Goal: Transaction & Acquisition: Subscribe to service/newsletter

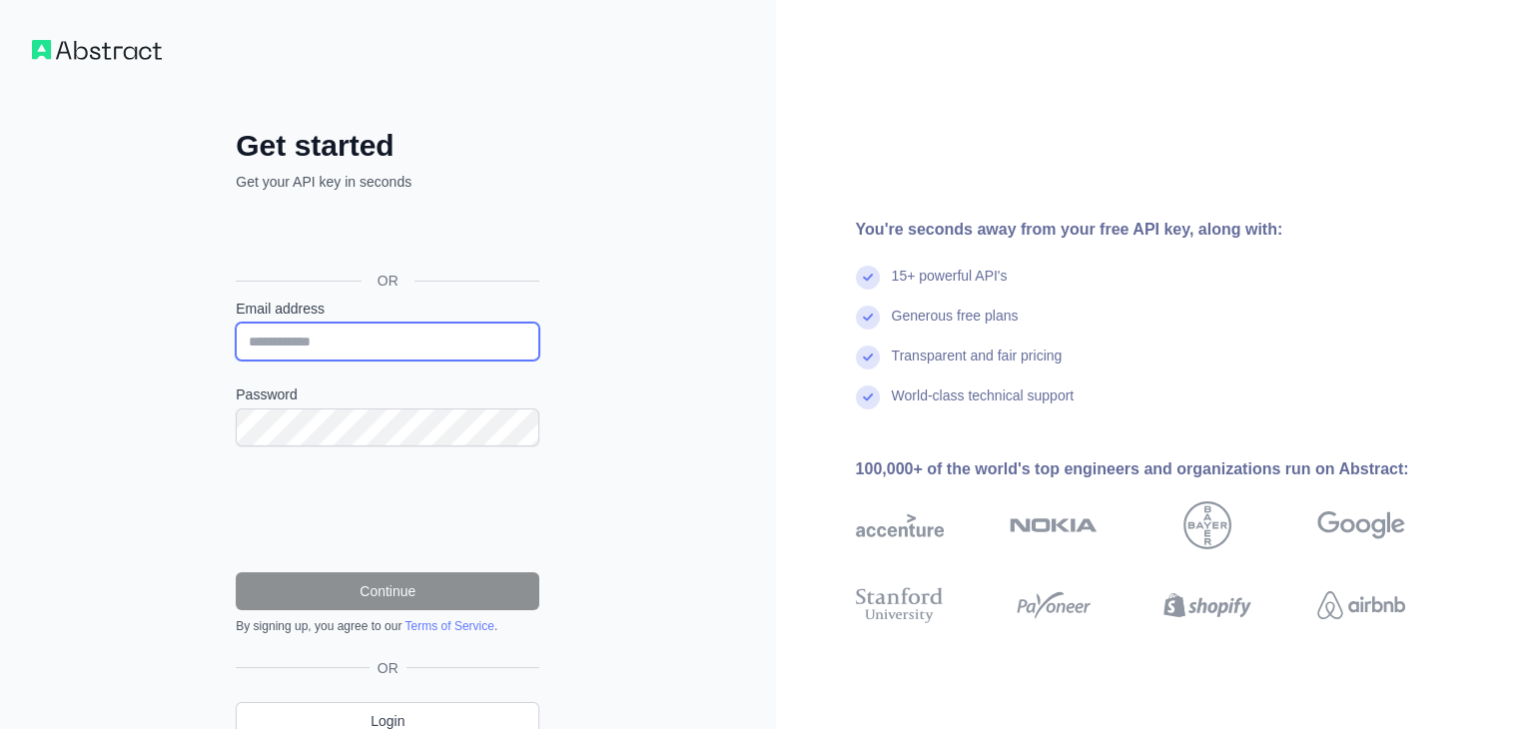
click at [391, 342] on input "Email address" at bounding box center [388, 341] width 304 height 38
type input "**********"
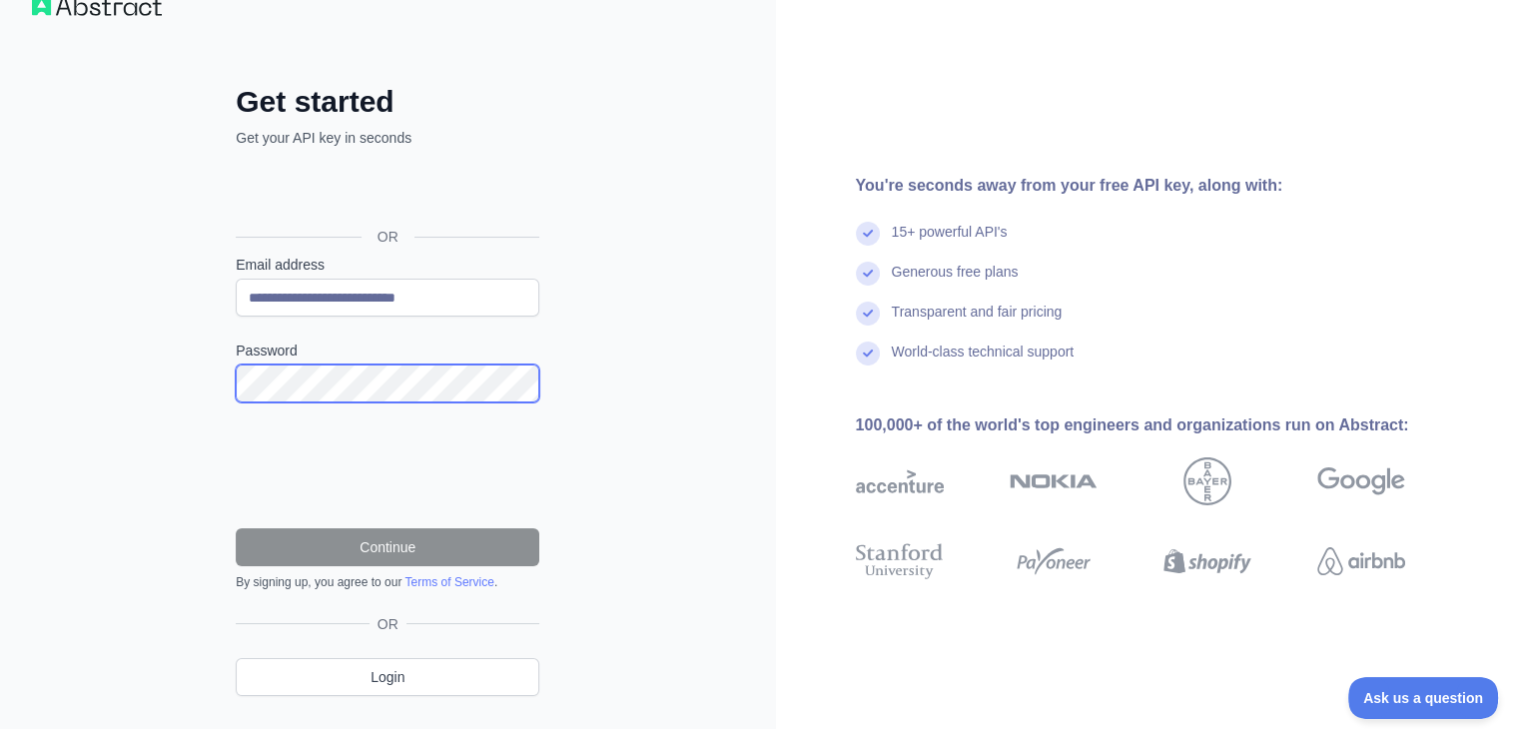
scroll to position [88, 0]
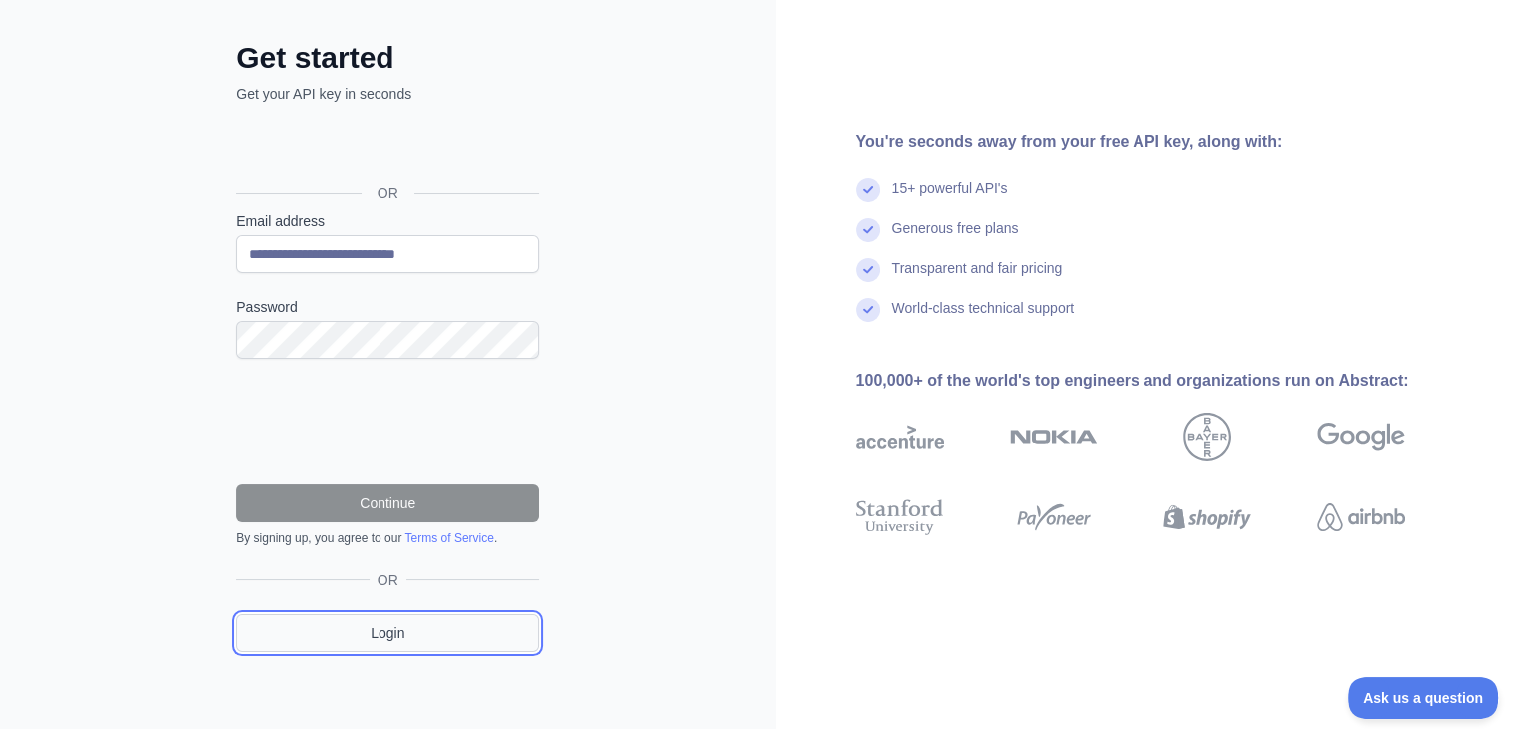
click at [412, 629] on link "Login" at bounding box center [388, 633] width 304 height 38
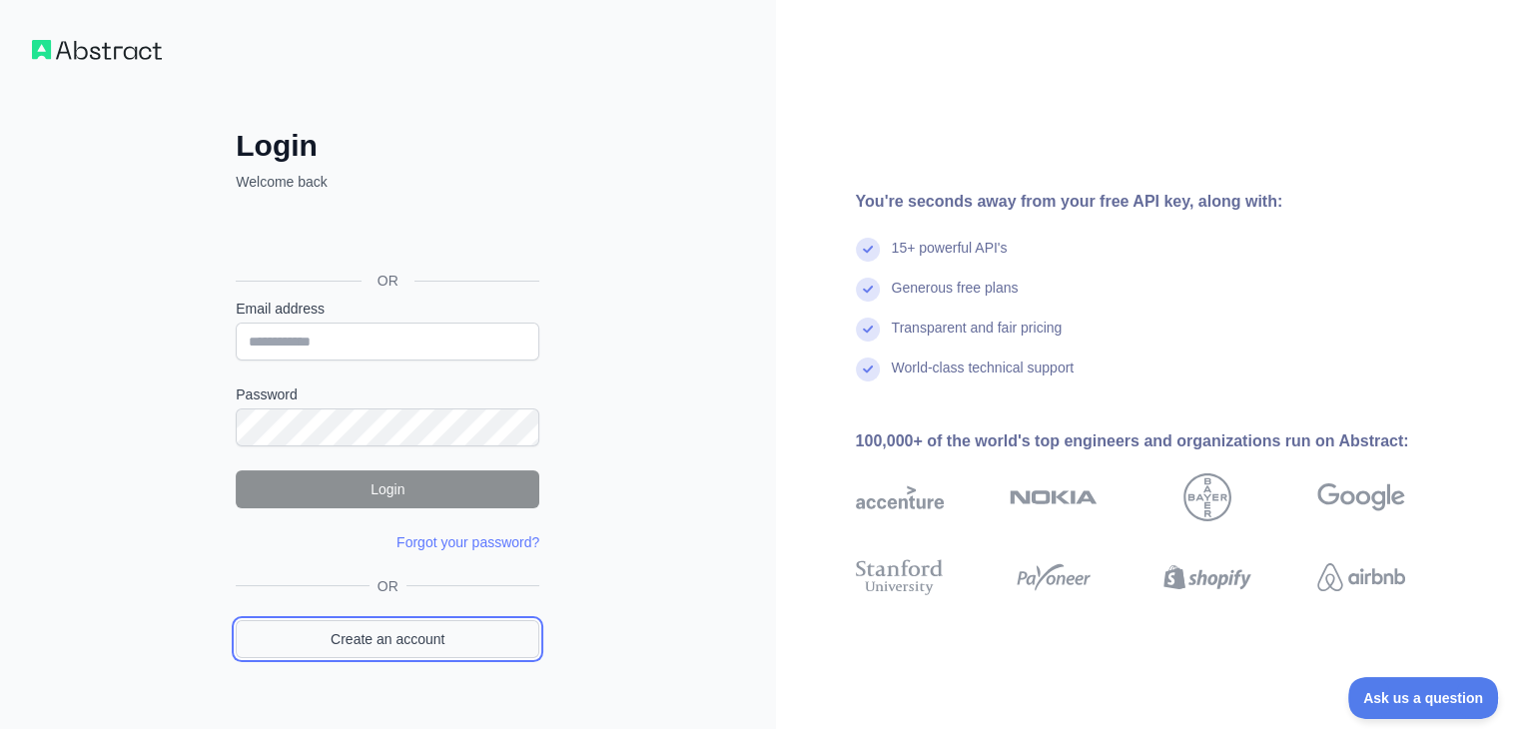
click at [375, 634] on link "Create an account" at bounding box center [388, 639] width 304 height 38
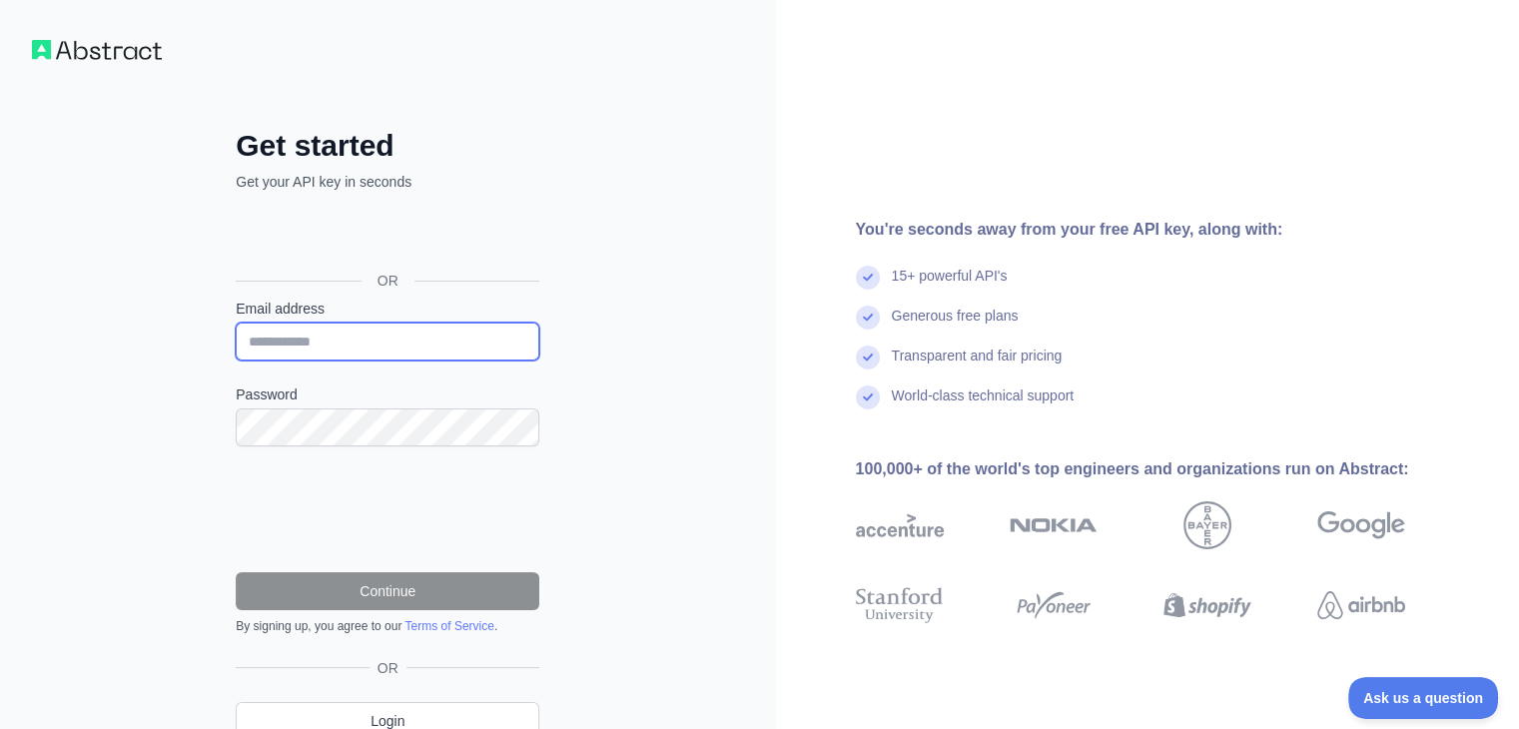
click at [406, 336] on input "Email address" at bounding box center [388, 341] width 304 height 38
type input "**********"
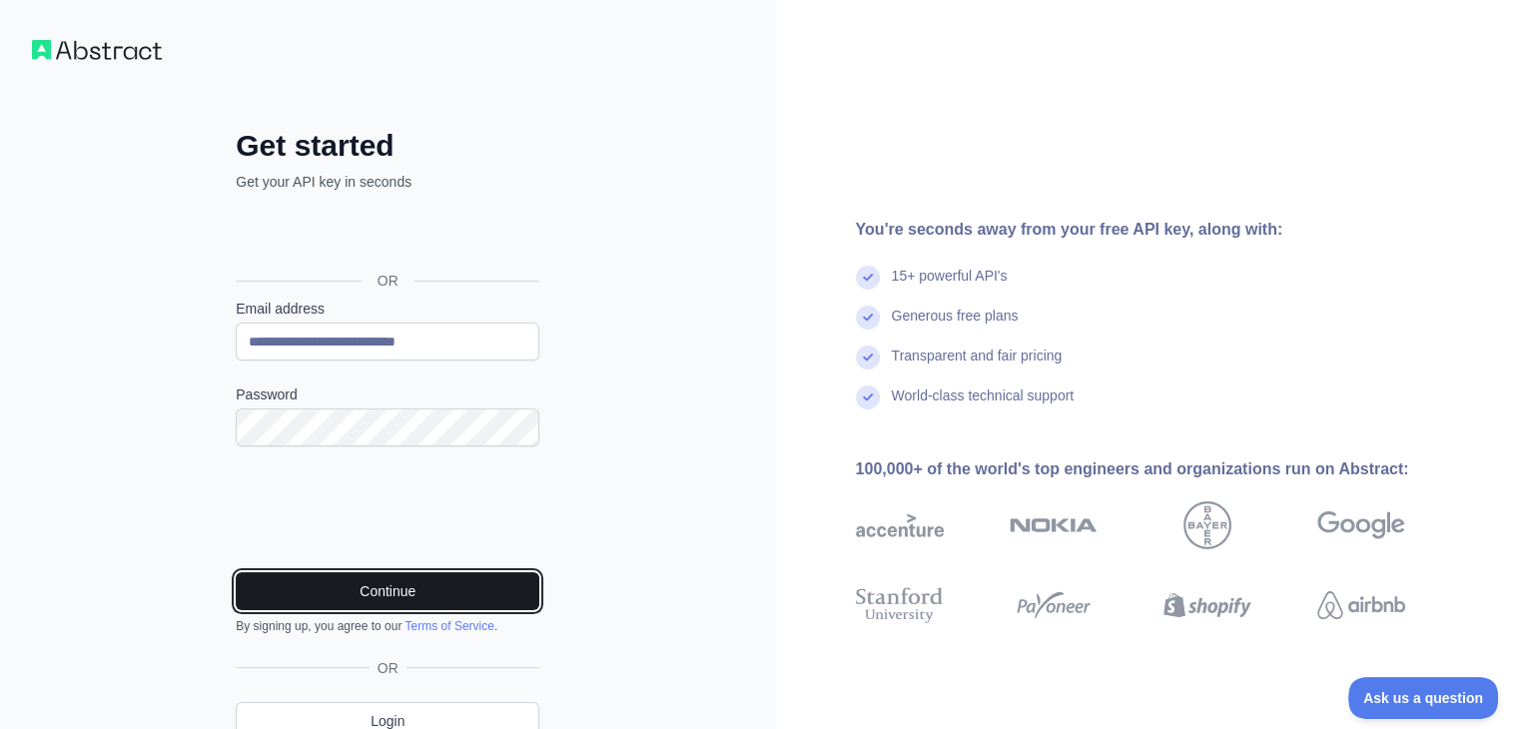
click at [360, 579] on button "Continue" at bounding box center [388, 591] width 304 height 38
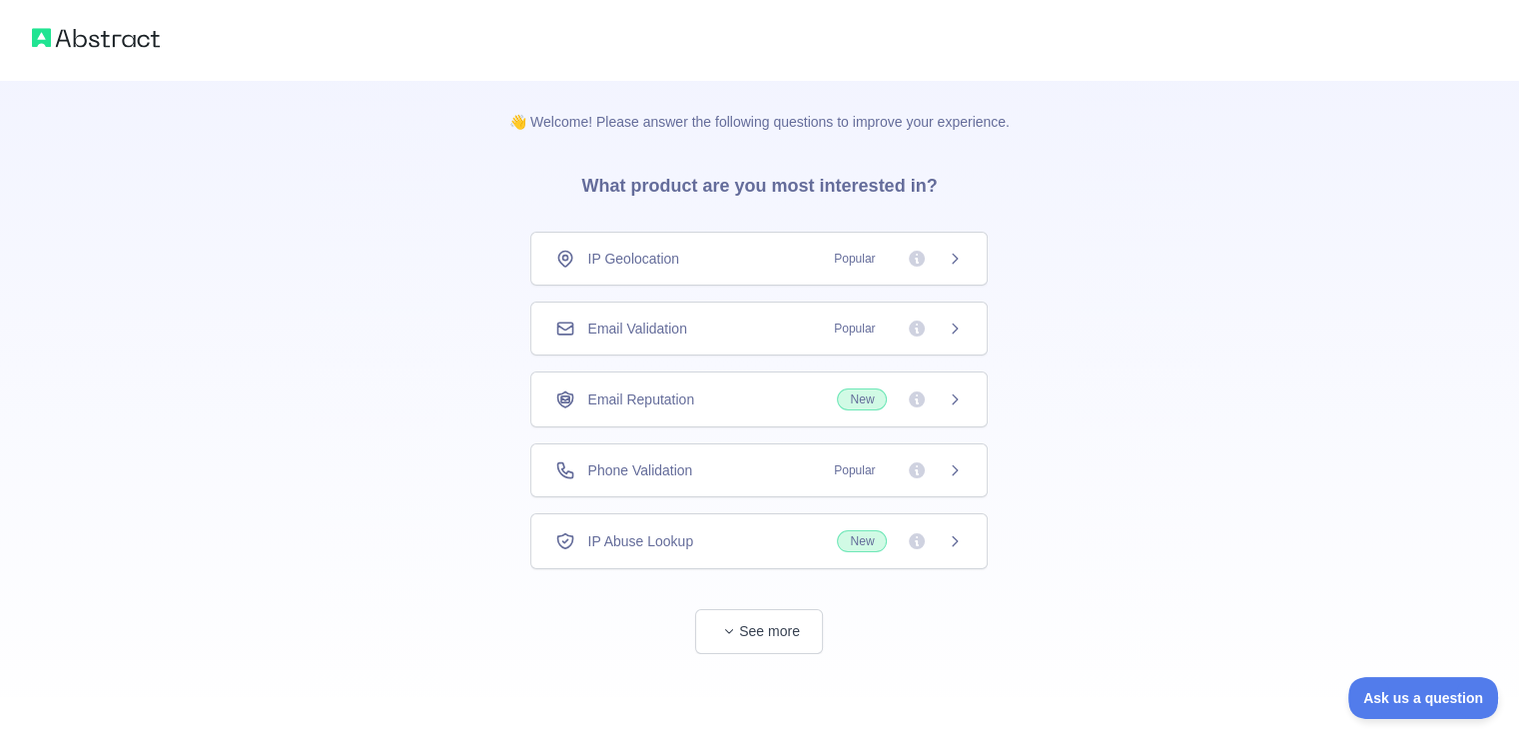
scroll to position [2, 0]
click at [645, 251] on span "IP Geolocation" at bounding box center [633, 257] width 92 height 20
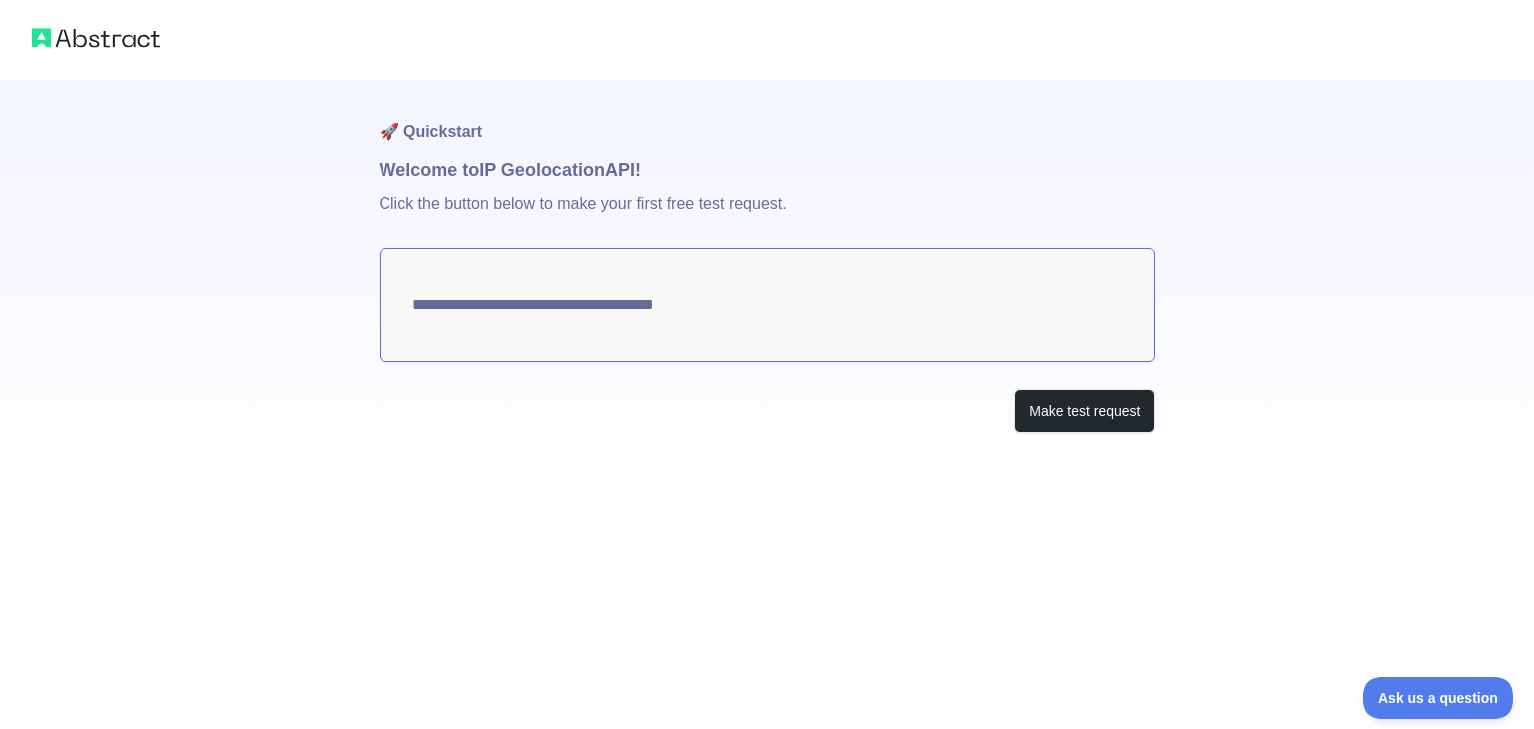
type textarea "**********"
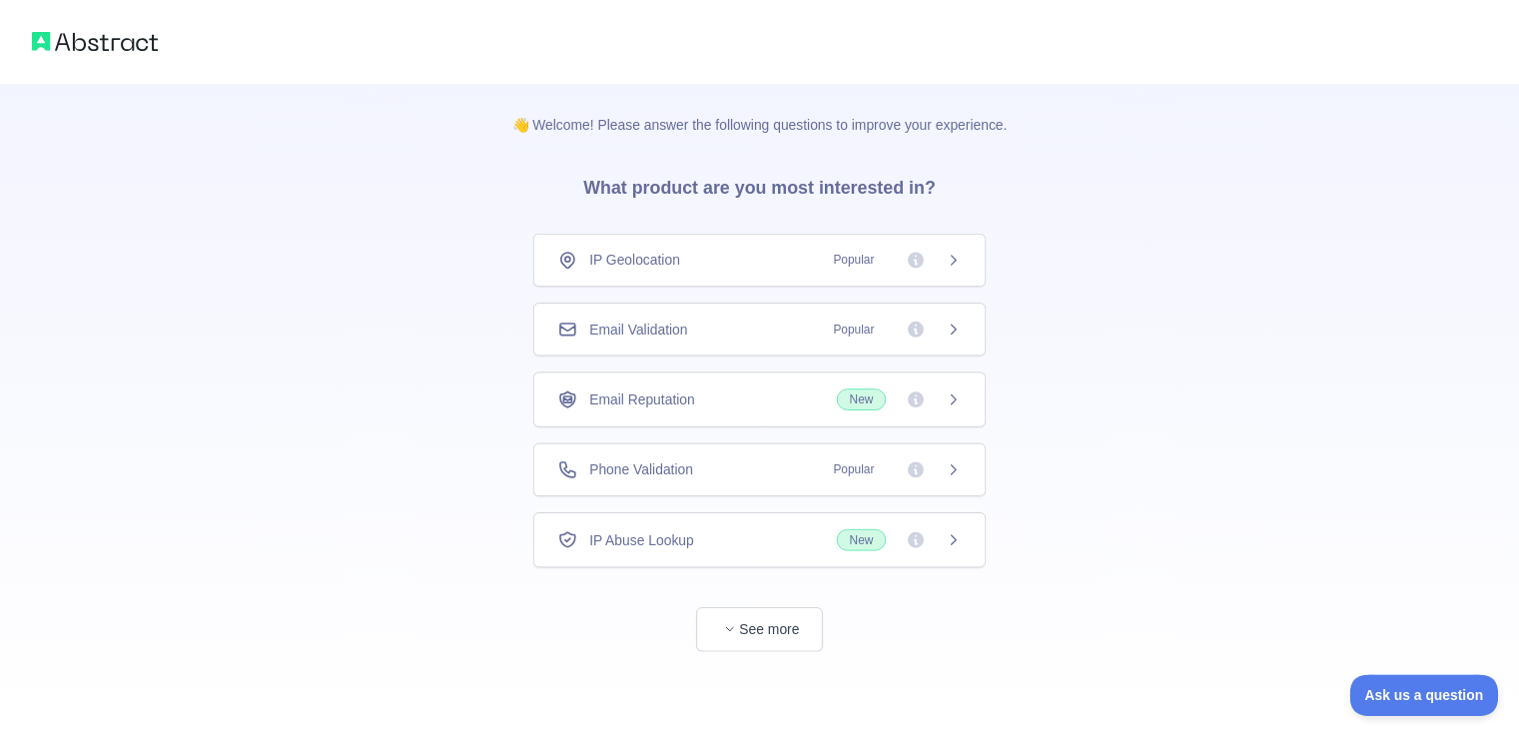
scroll to position [2, 0]
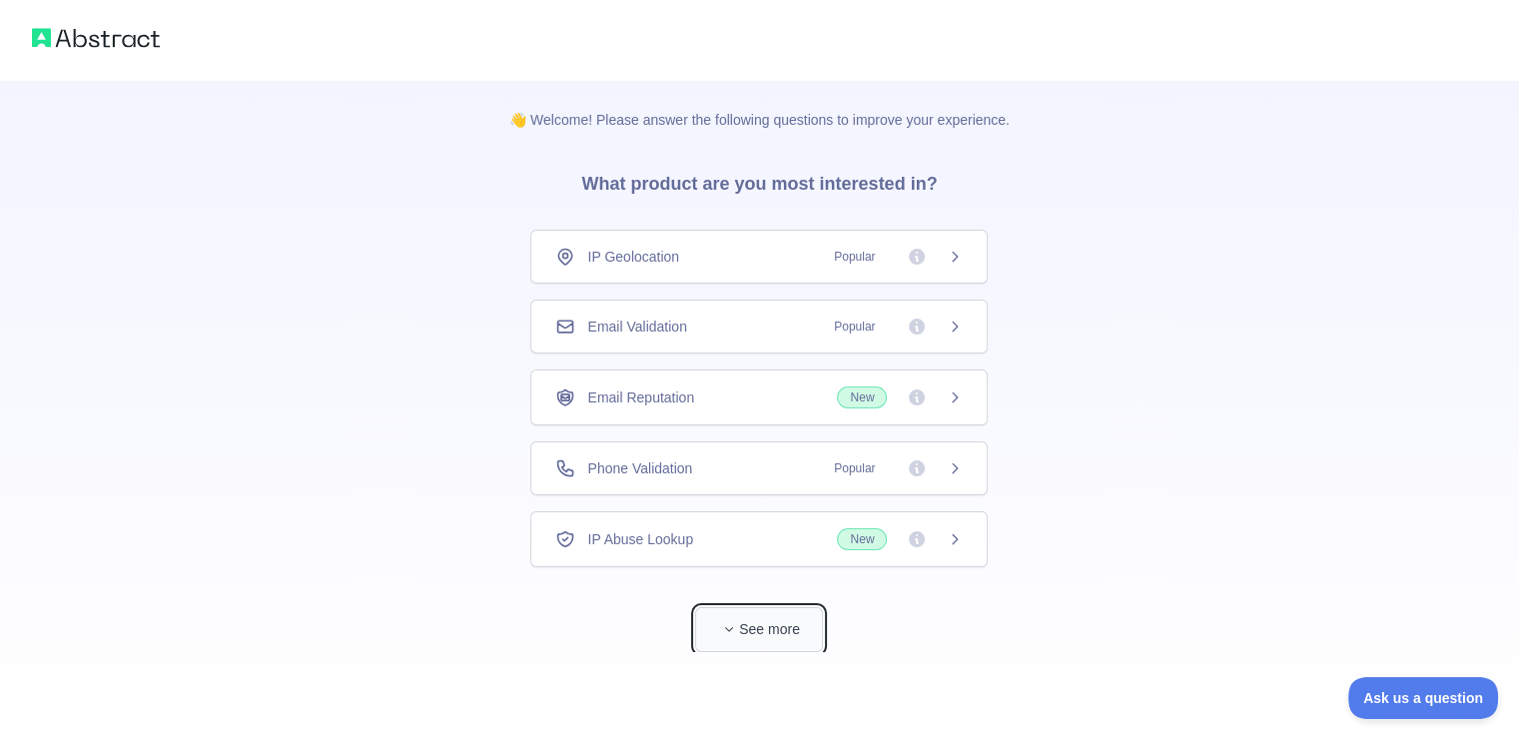
click at [725, 637] on button "See more" at bounding box center [759, 629] width 128 height 45
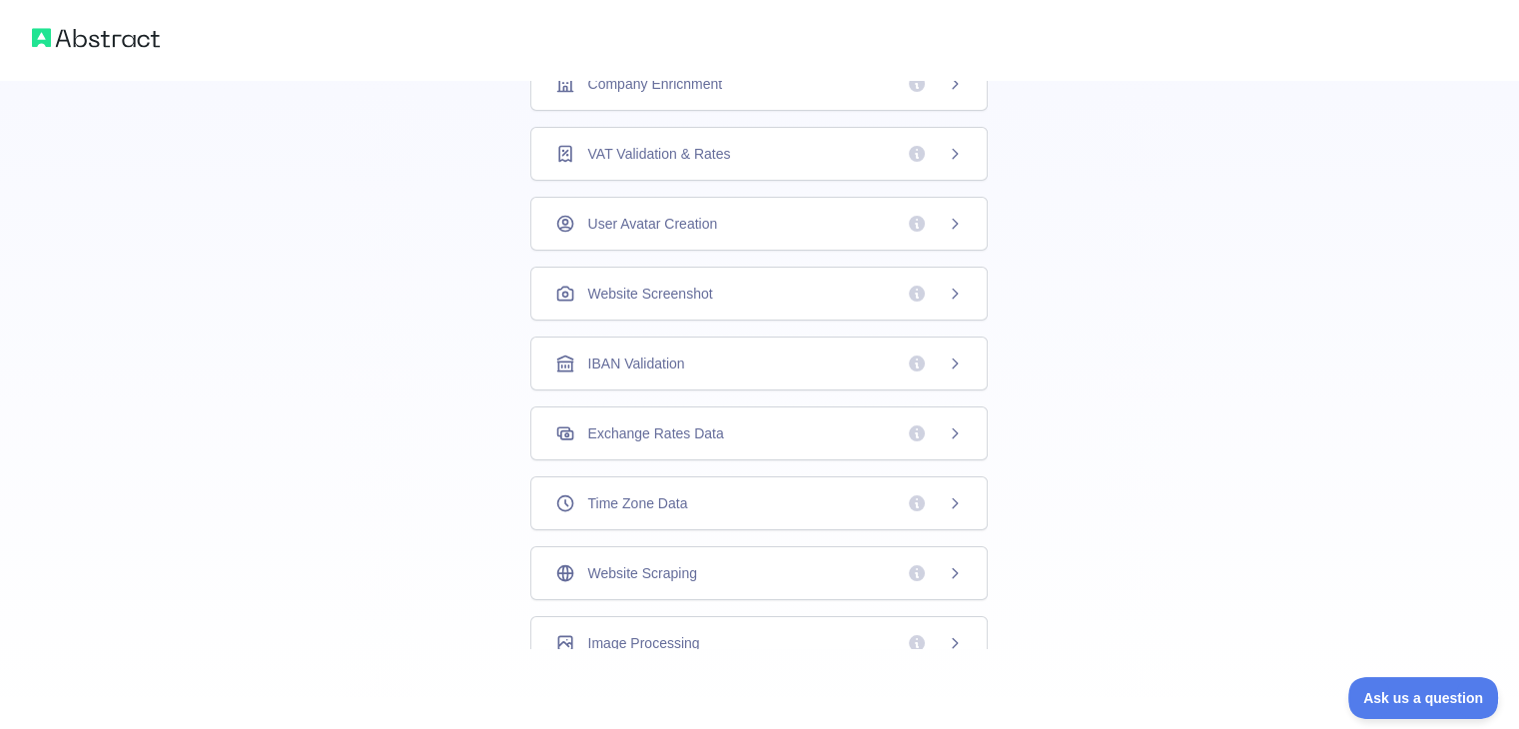
scroll to position [0, 0]
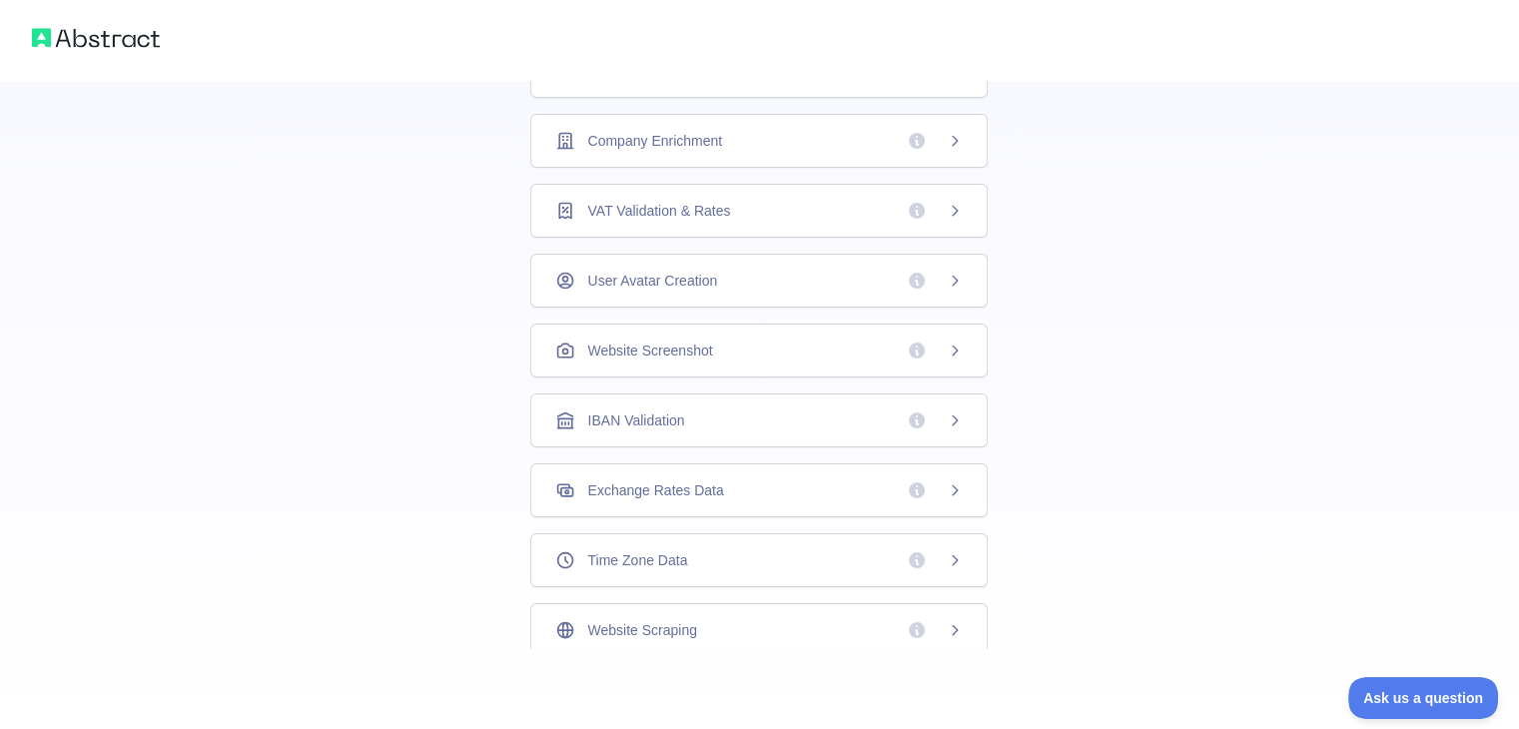
click at [952, 276] on icon at bounding box center [954, 280] width 5 height 9
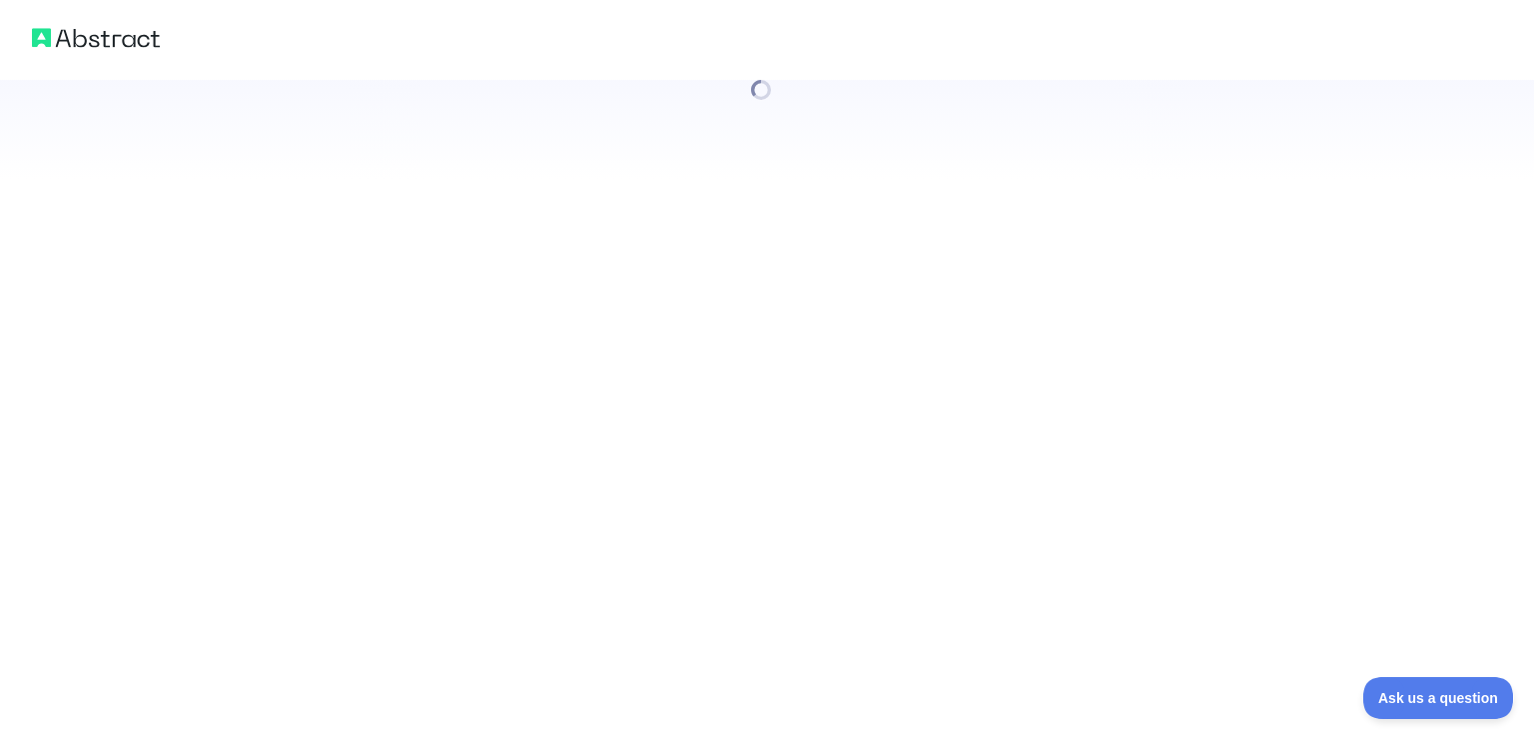
click at [946, 273] on div at bounding box center [767, 364] width 1534 height 729
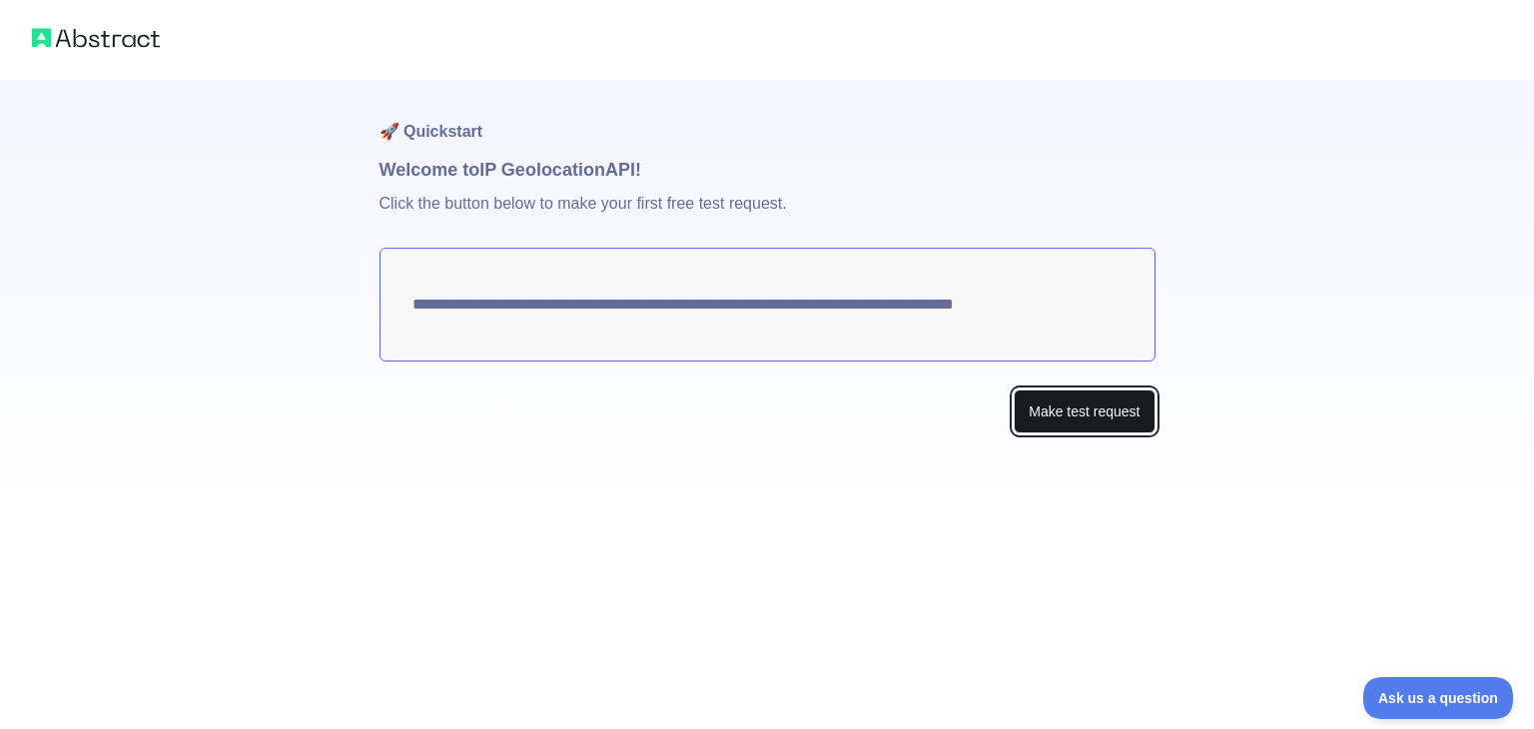
click at [1064, 416] on button "Make test request" at bounding box center [1083, 411] width 141 height 45
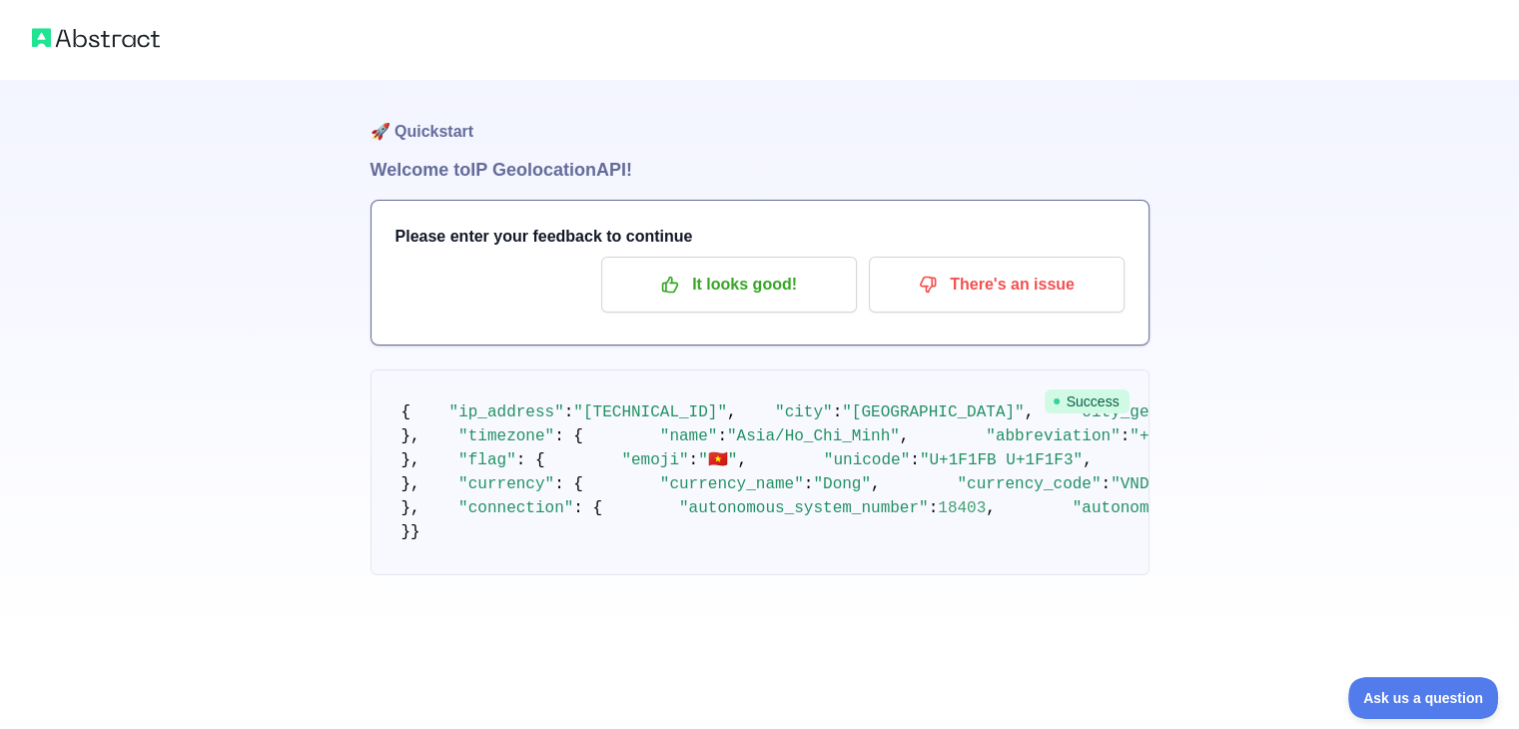
scroll to position [2, 0]
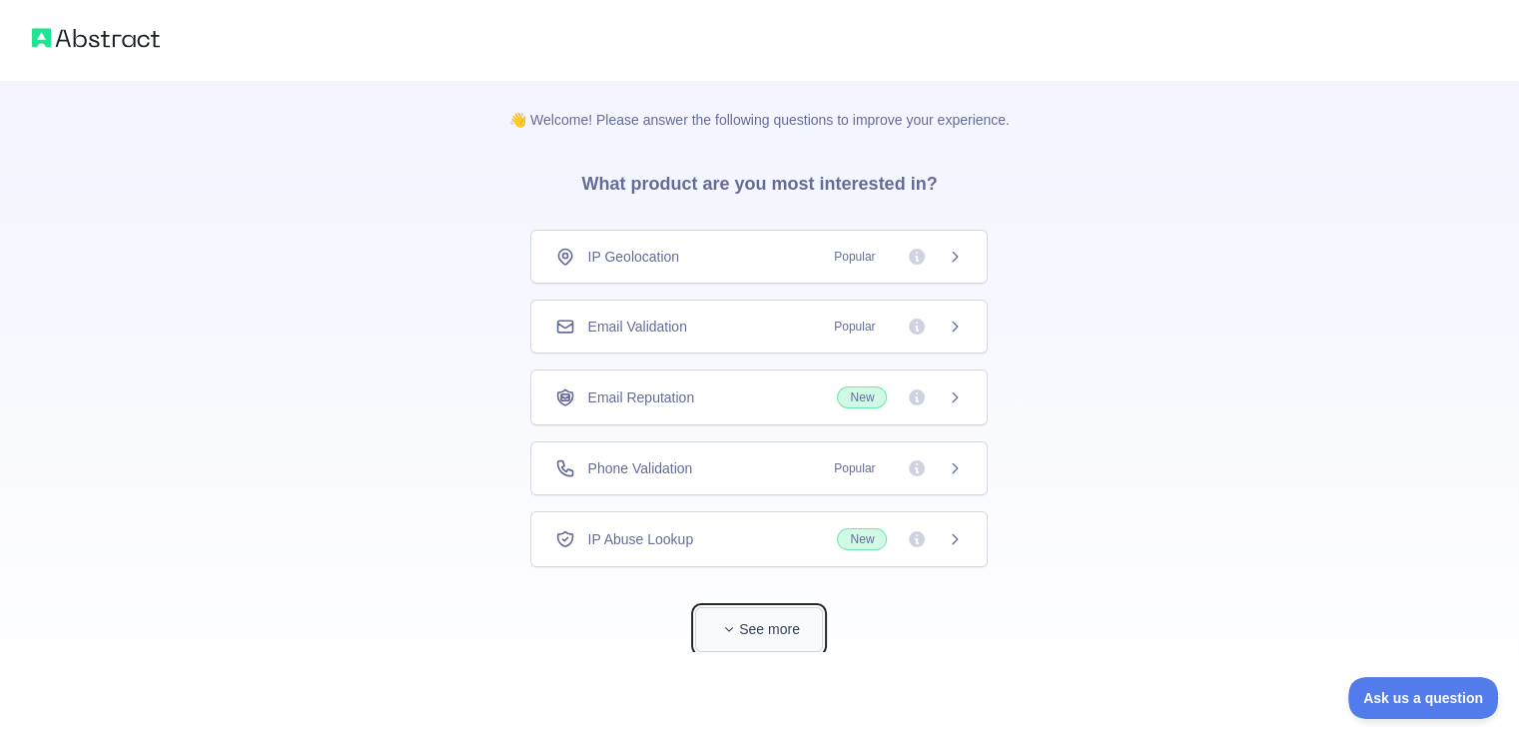
click at [747, 624] on button "See more" at bounding box center [759, 629] width 128 height 45
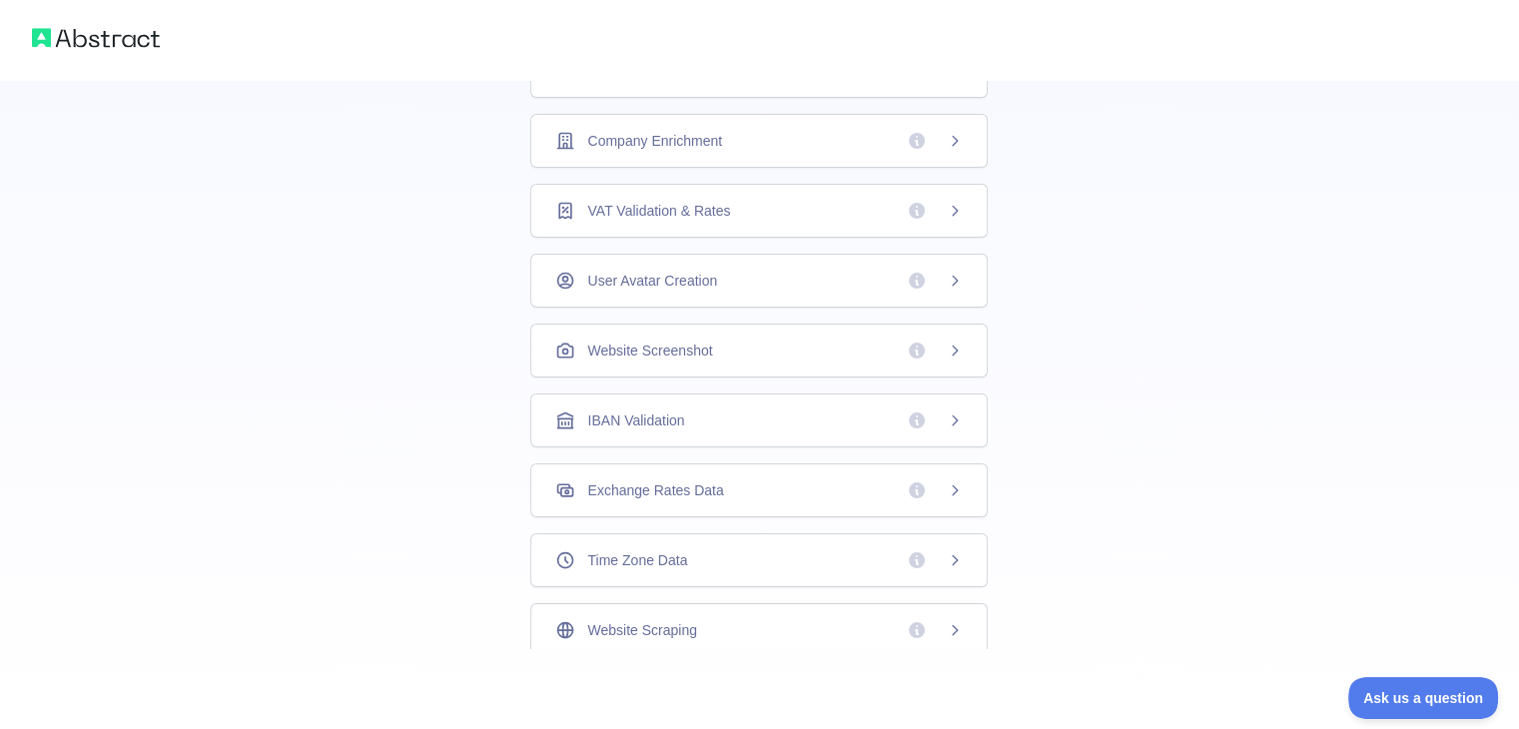
scroll to position [71, 0]
click at [749, 480] on div "Time Zone Data" at bounding box center [758, 489] width 407 height 20
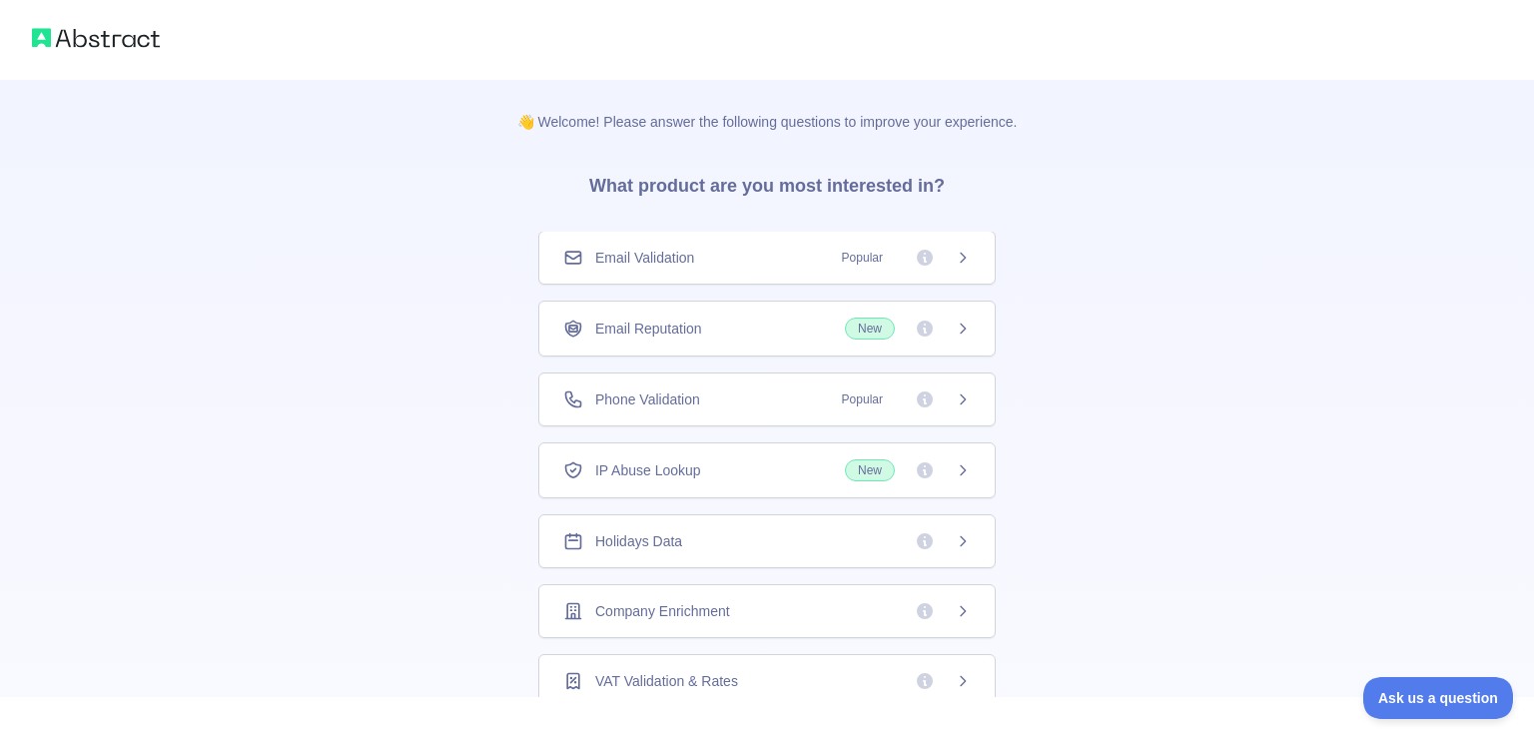
click at [749, 480] on div "👋 Welcome! Please answer the following questions to improve your experience. Wh…" at bounding box center [767, 364] width 1534 height 729
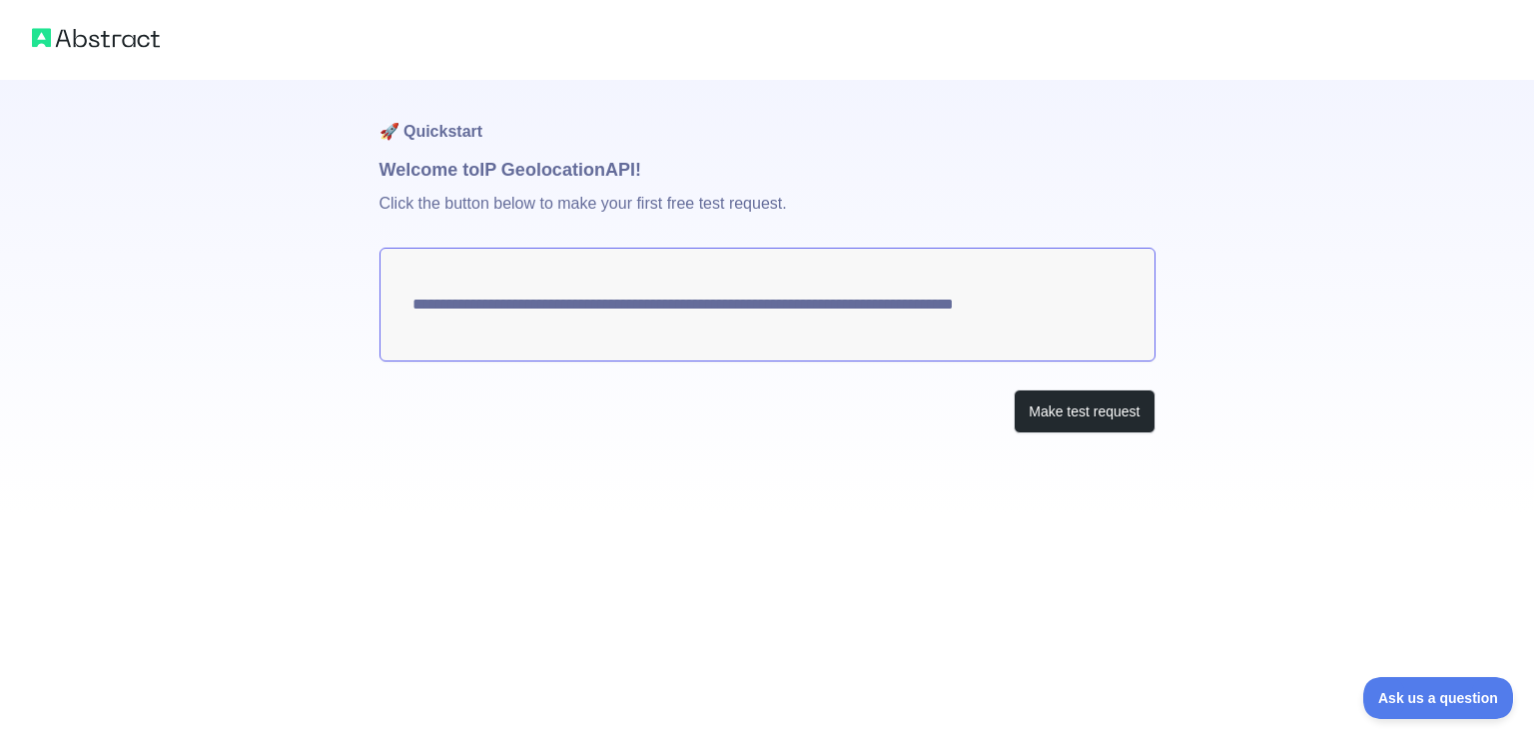
click at [639, 313] on textarea "**********" at bounding box center [767, 305] width 776 height 114
click at [1026, 410] on button "Make test request" at bounding box center [1083, 411] width 141 height 45
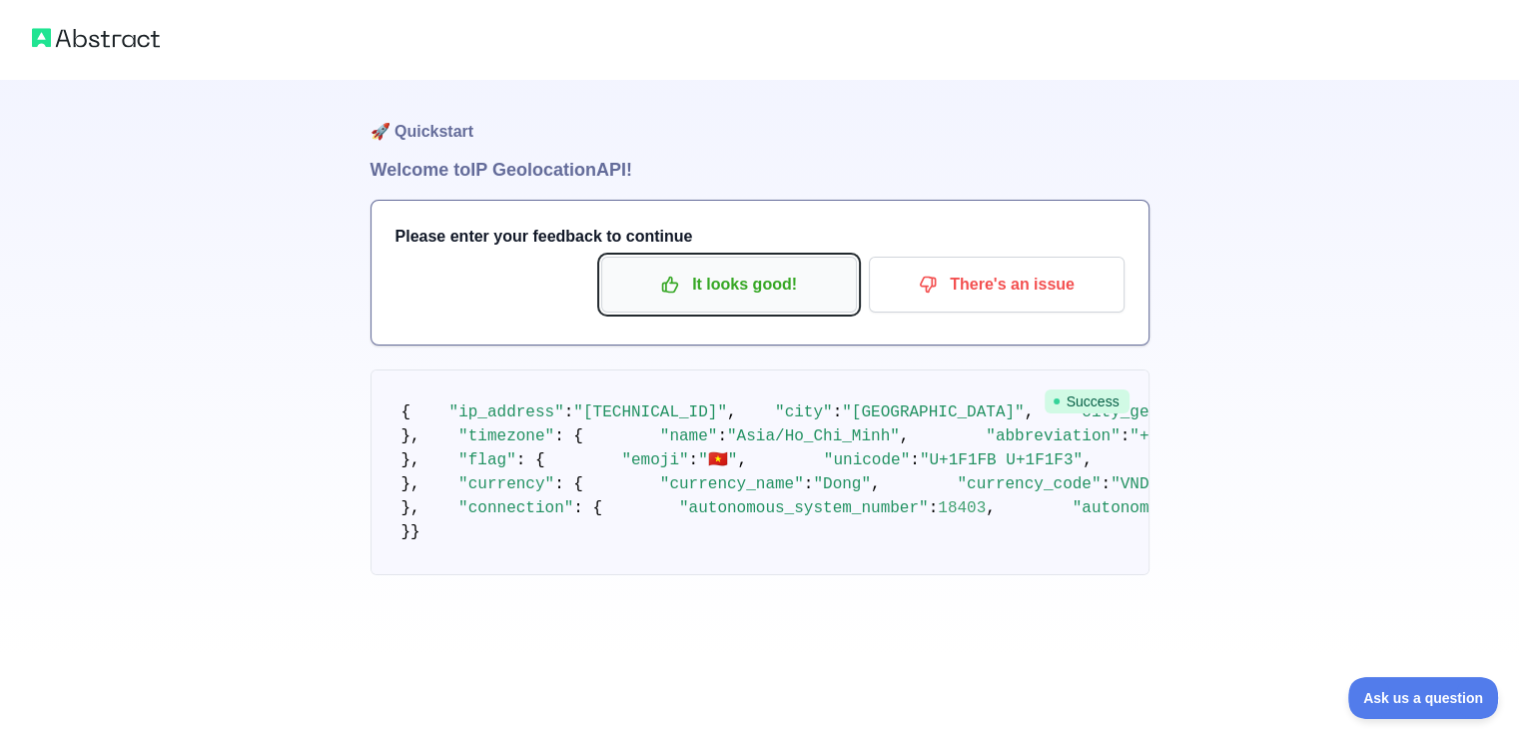
click at [759, 282] on p "It looks good!" at bounding box center [729, 285] width 226 height 34
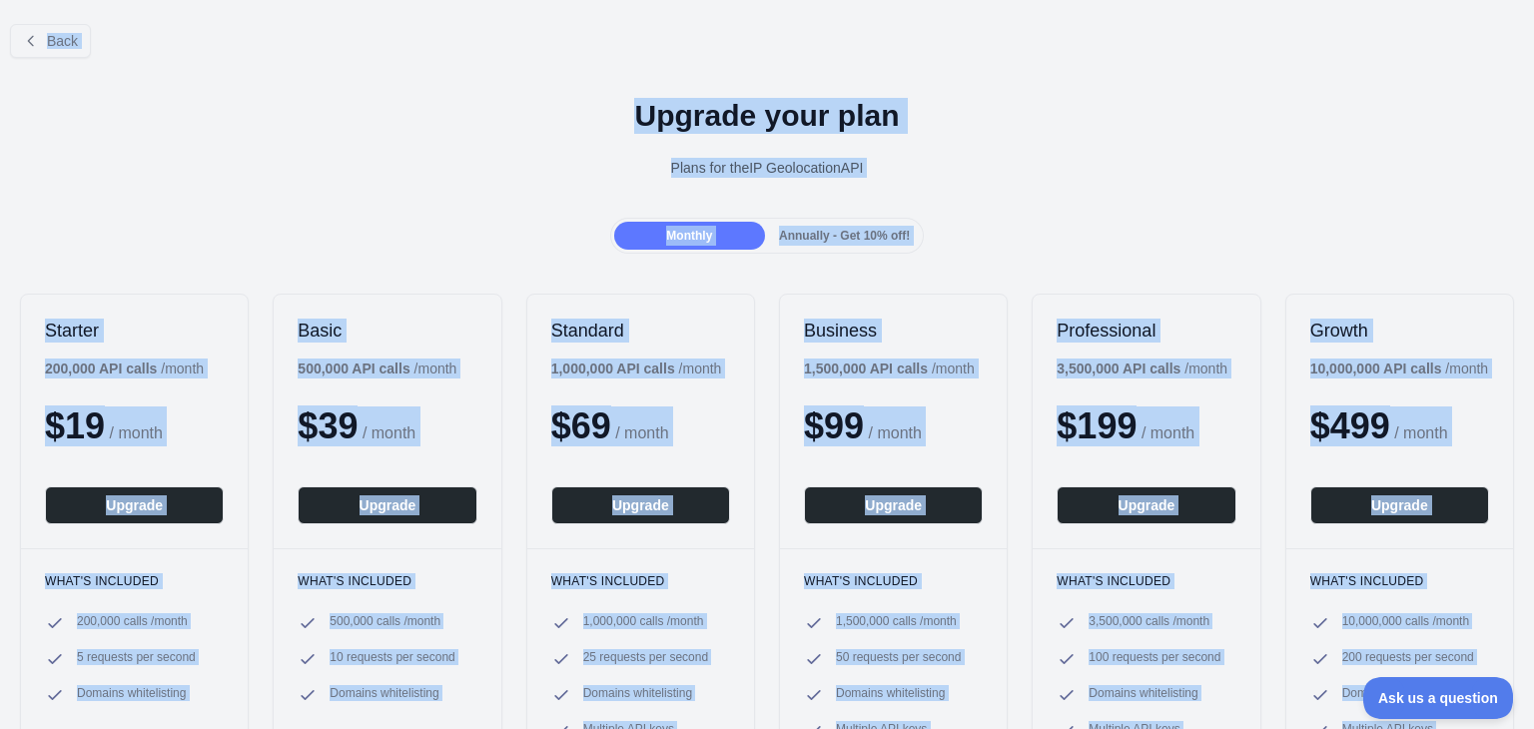
click at [759, 282] on div "Starter 200,000 API calls / month $ 19 / month Upgrade What's included 200,000 …" at bounding box center [767, 534] width 1534 height 521
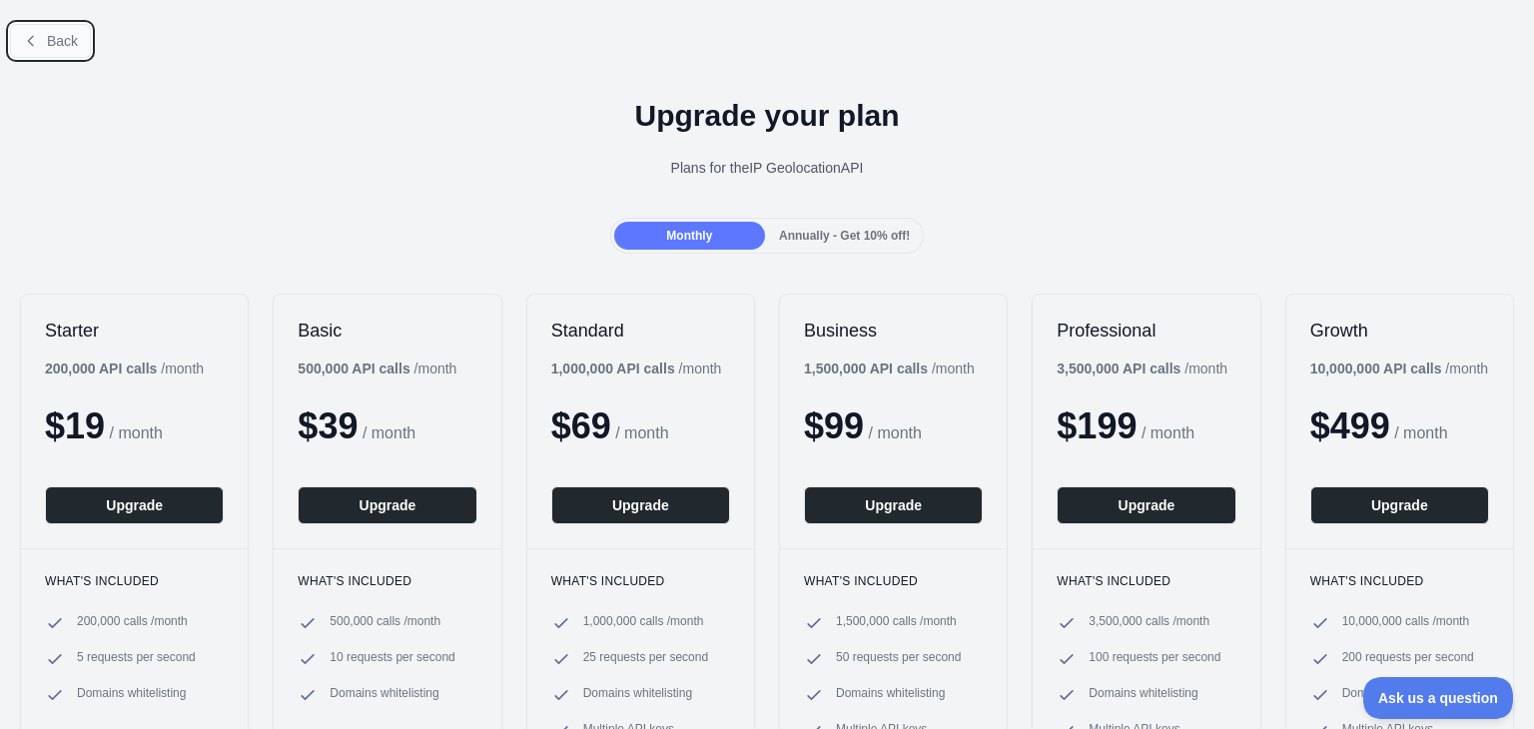
click at [25, 47] on icon at bounding box center [31, 41] width 16 height 16
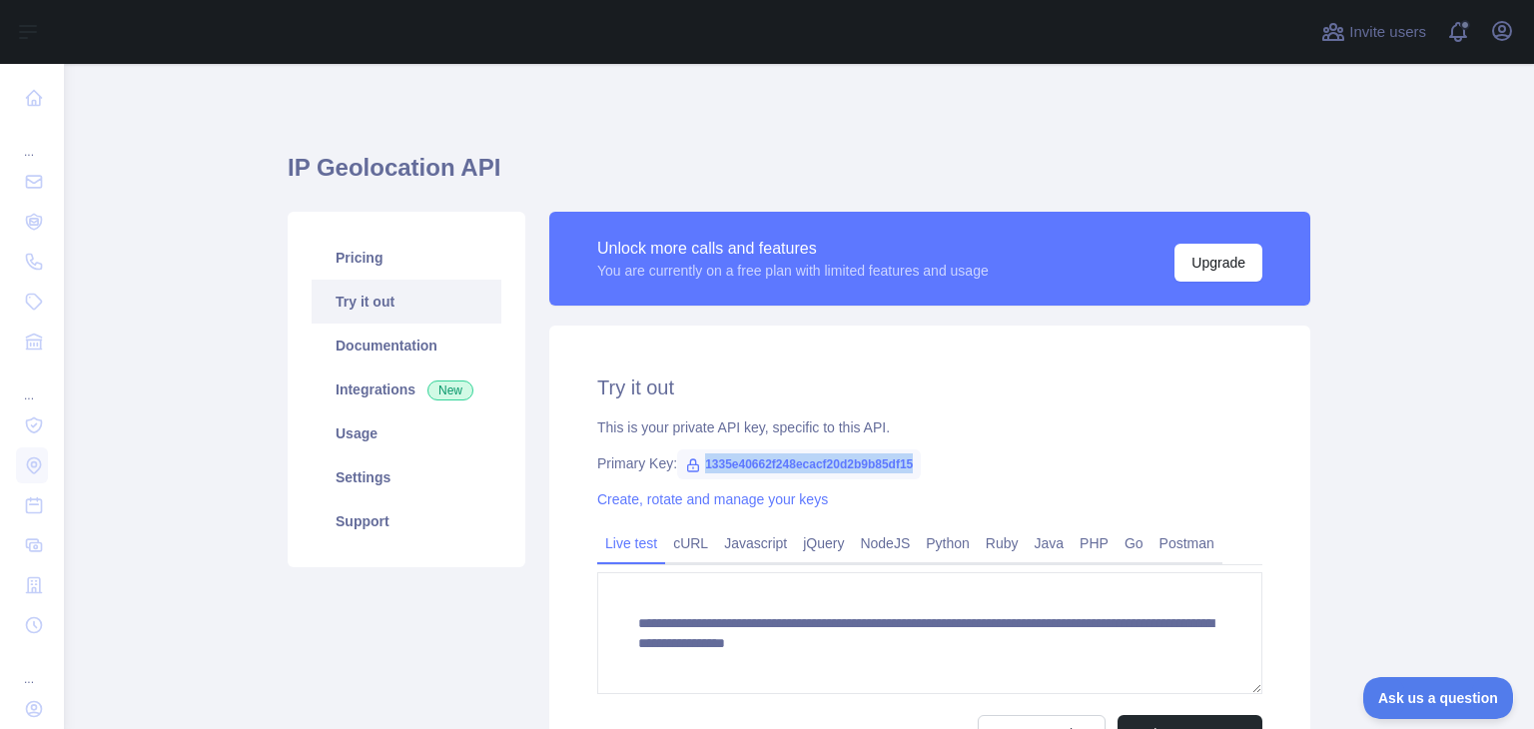
drag, startPoint x: 694, startPoint y: 464, endPoint x: 958, endPoint y: 465, distance: 264.6
click at [958, 465] on div "Primary Key: 1335e40662f248ecacf20d2b9b85df15" at bounding box center [929, 463] width 665 height 20
copy span "1335e40662f248ecacf20d2b9b85df15"
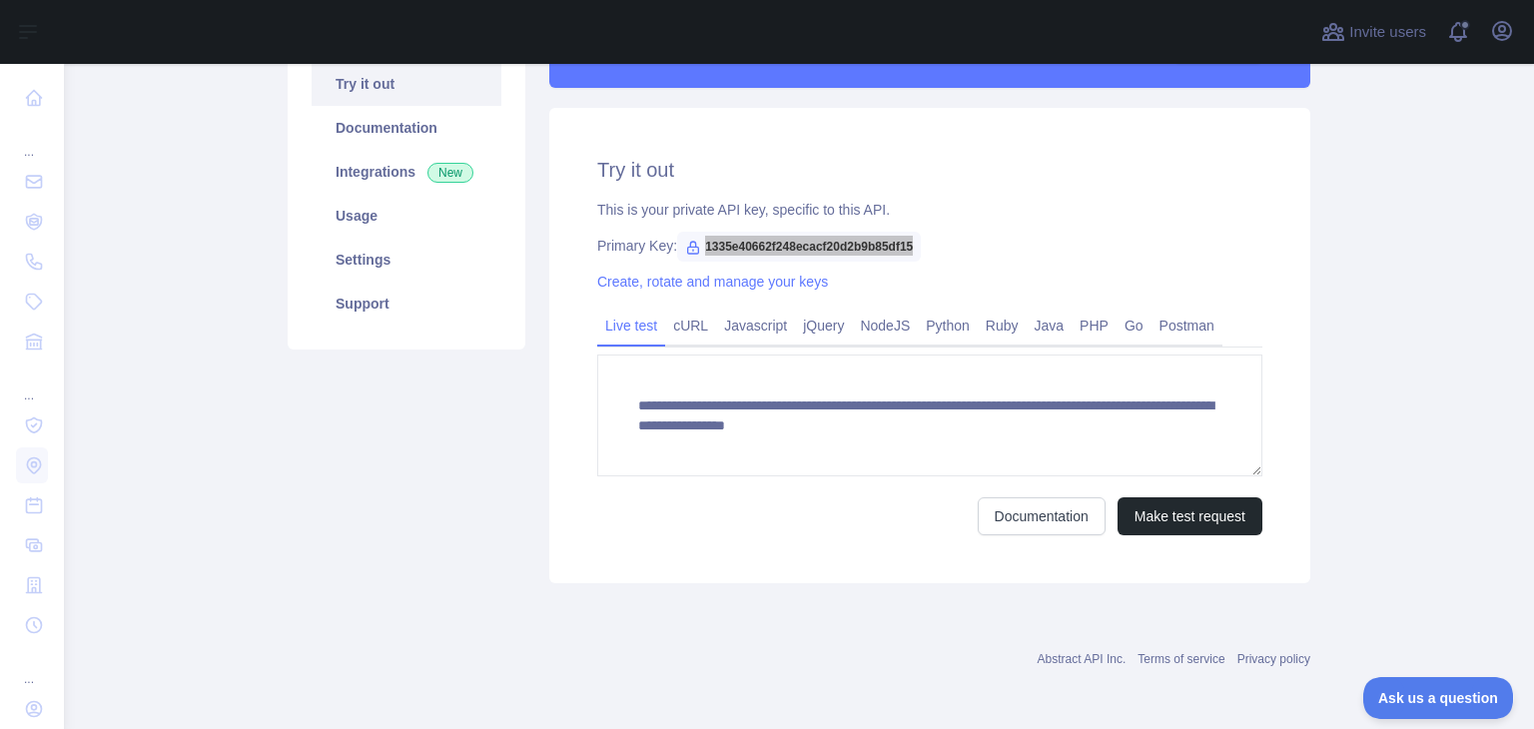
scroll to position [79, 0]
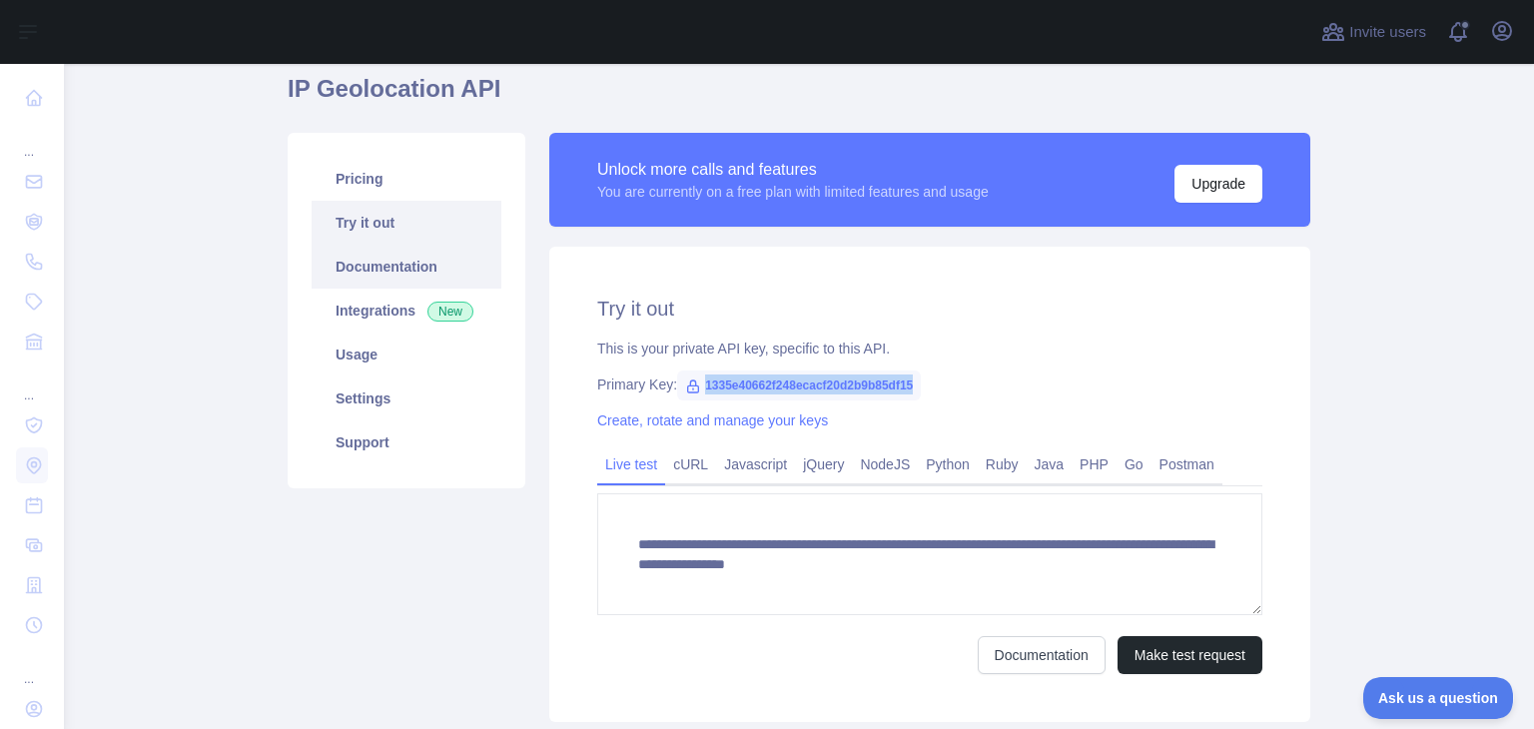
click at [400, 265] on link "Documentation" at bounding box center [407, 267] width 190 height 44
click at [379, 400] on link "Settings" at bounding box center [407, 398] width 190 height 44
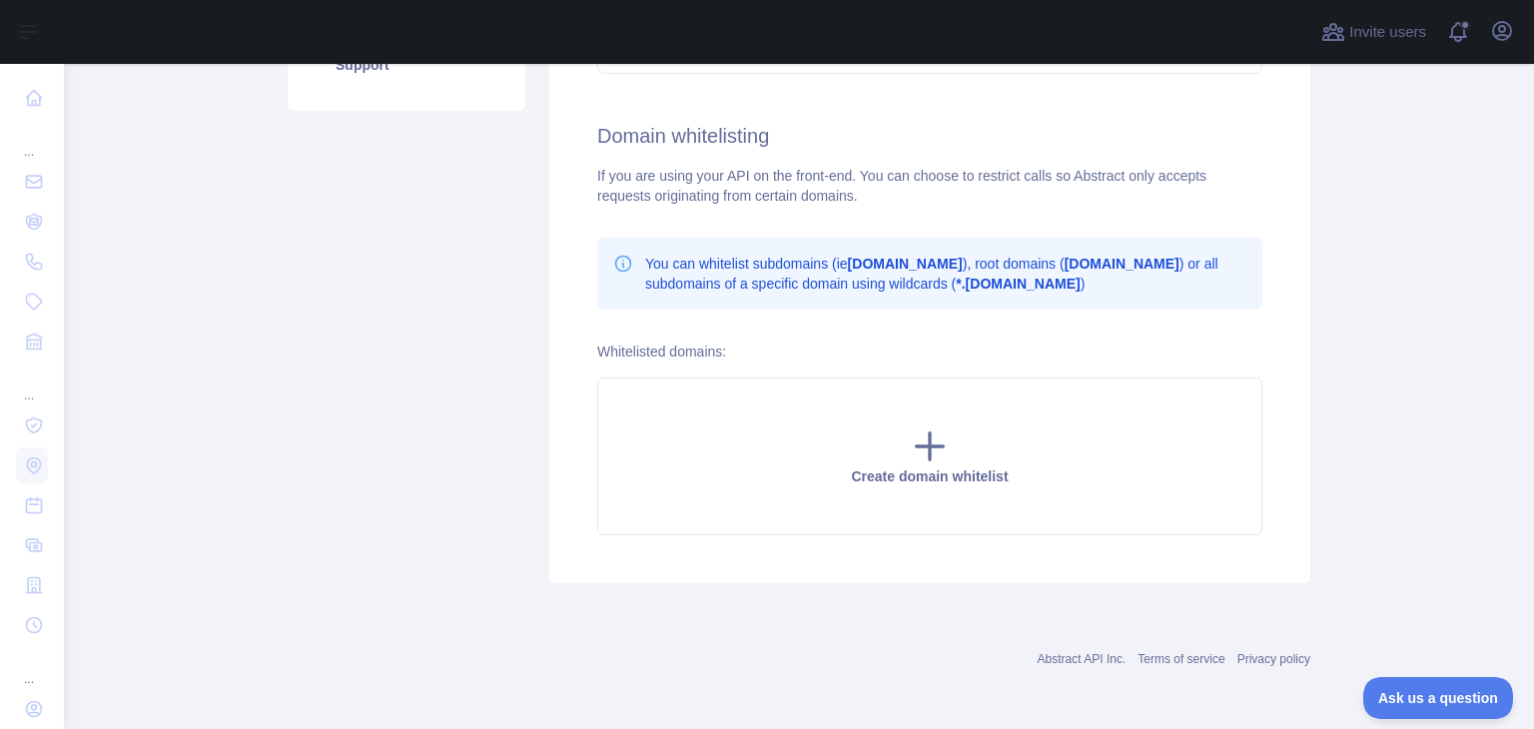
scroll to position [232, 0]
